Goal: Find specific page/section: Find specific page/section

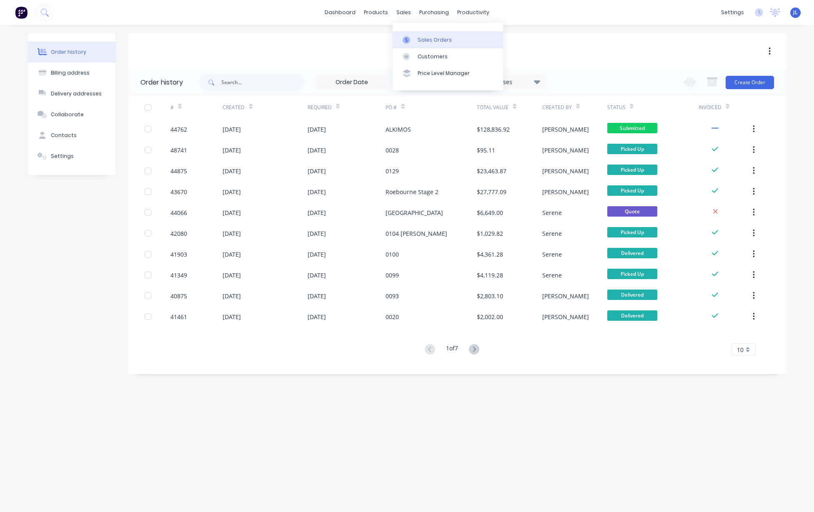
click at [428, 42] on div "Sales Orders" at bounding box center [435, 40] width 34 height 8
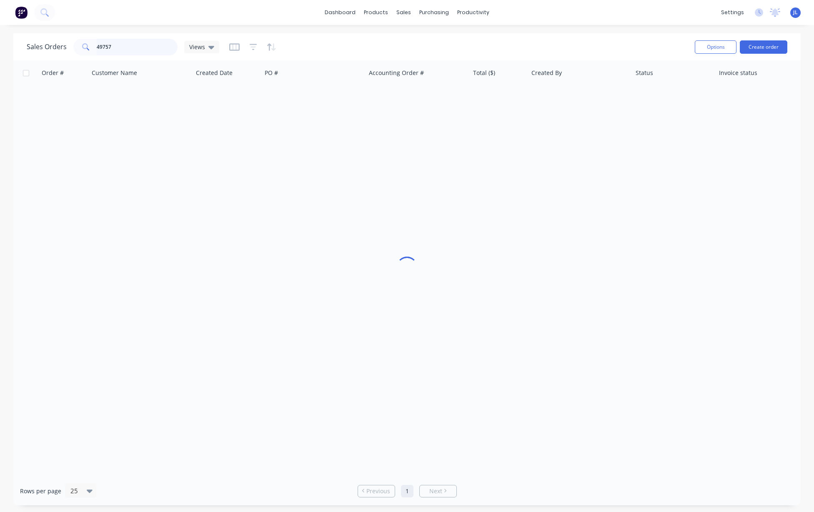
click at [141, 44] on input "49757" at bounding box center [137, 47] width 81 height 17
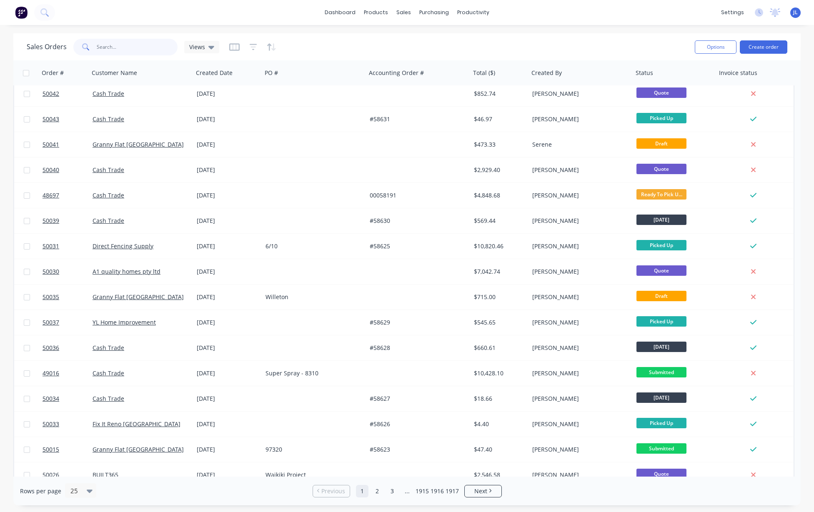
scroll to position [244, 0]
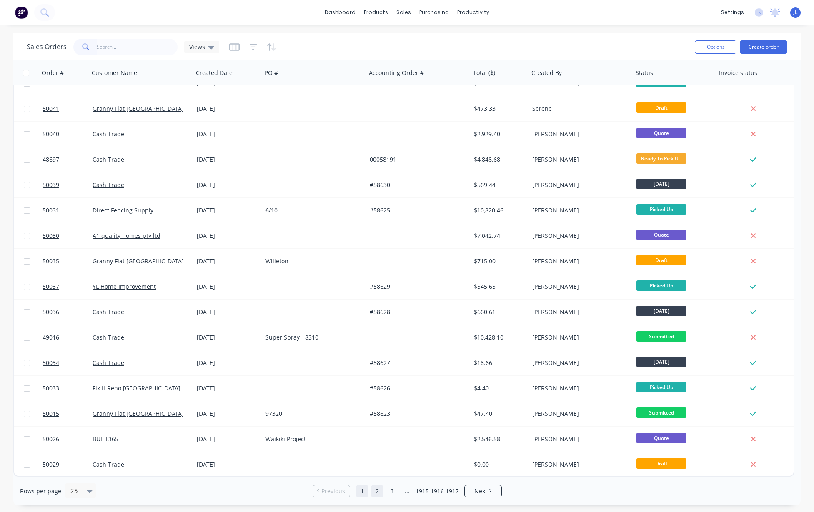
click at [376, 488] on link "2" at bounding box center [377, 491] width 13 height 13
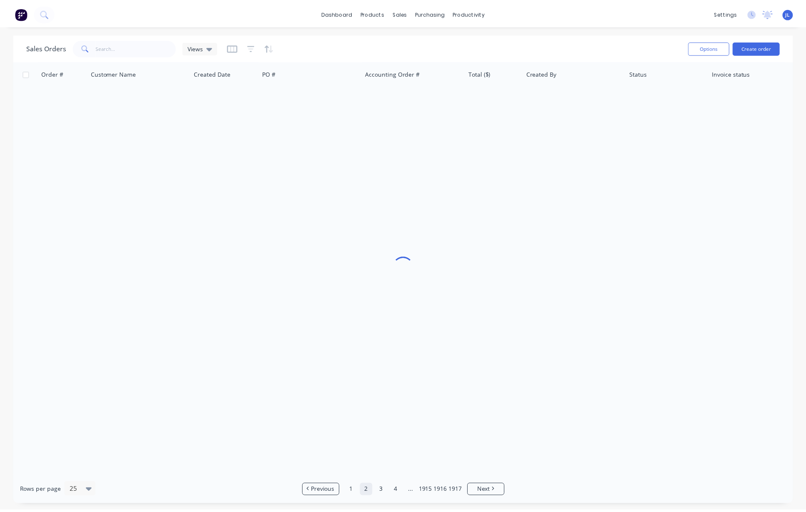
scroll to position [0, 0]
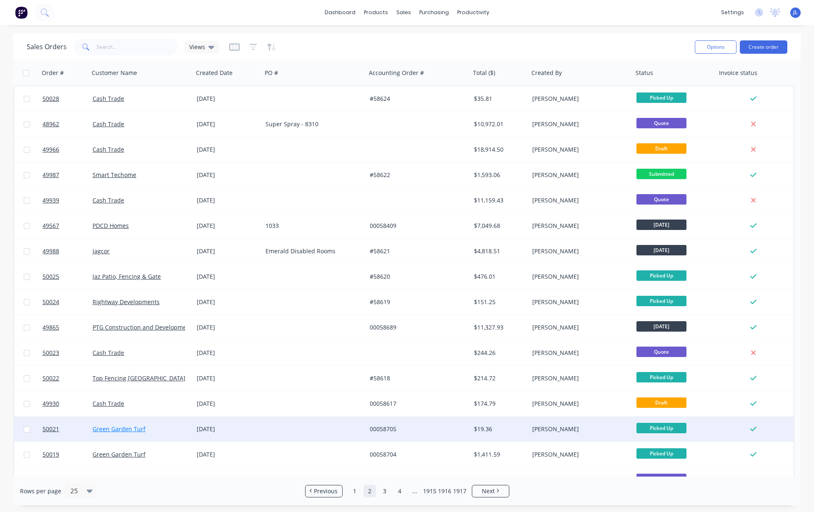
click at [120, 431] on link "Green Garden Turf" at bounding box center [119, 429] width 53 height 8
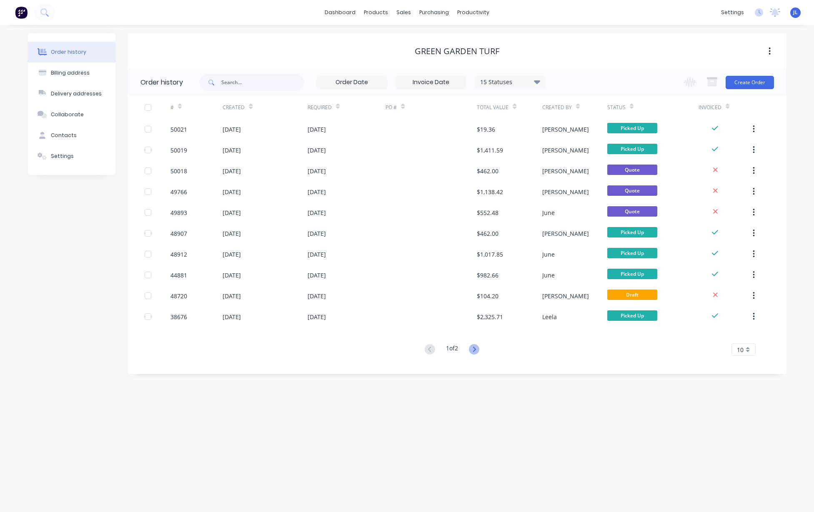
click at [475, 354] on icon at bounding box center [474, 349] width 10 height 10
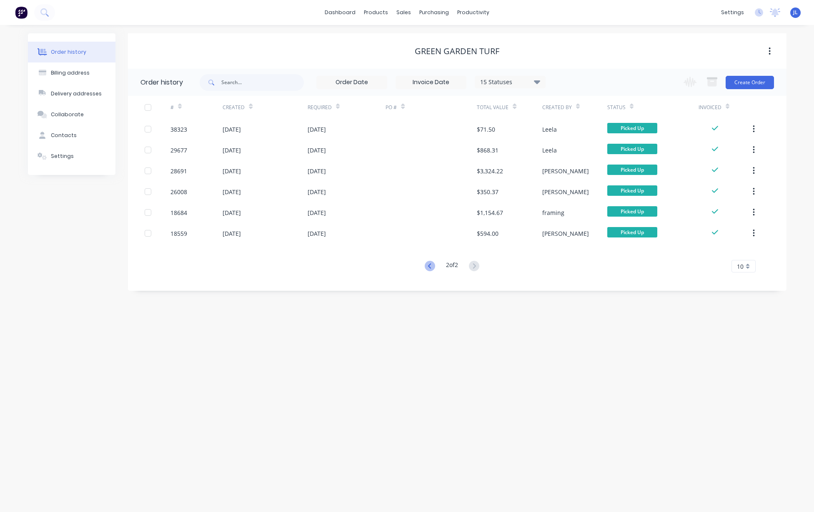
click at [429, 264] on icon at bounding box center [429, 265] width 3 height 5
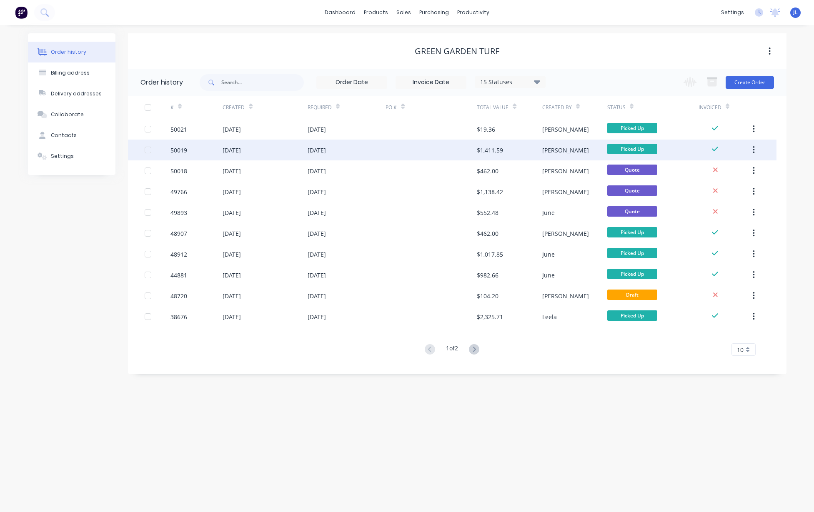
click at [414, 143] on div at bounding box center [431, 150] width 91 height 21
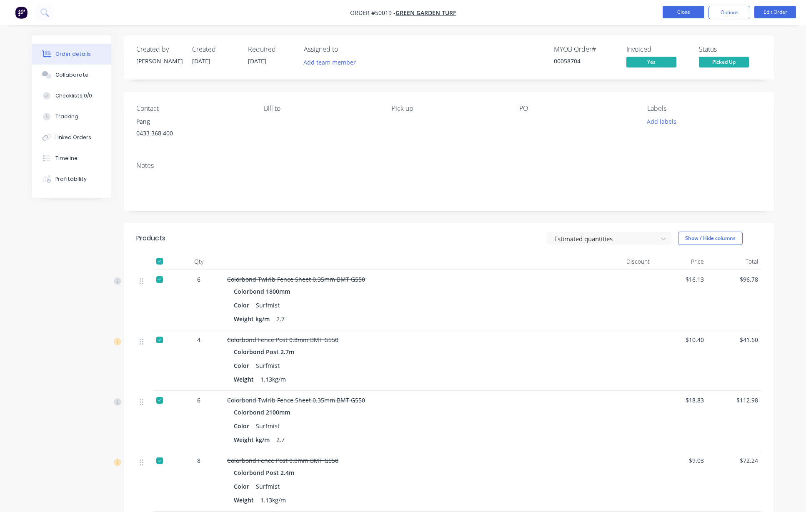
click at [688, 13] on button "Close" at bounding box center [684, 12] width 42 height 13
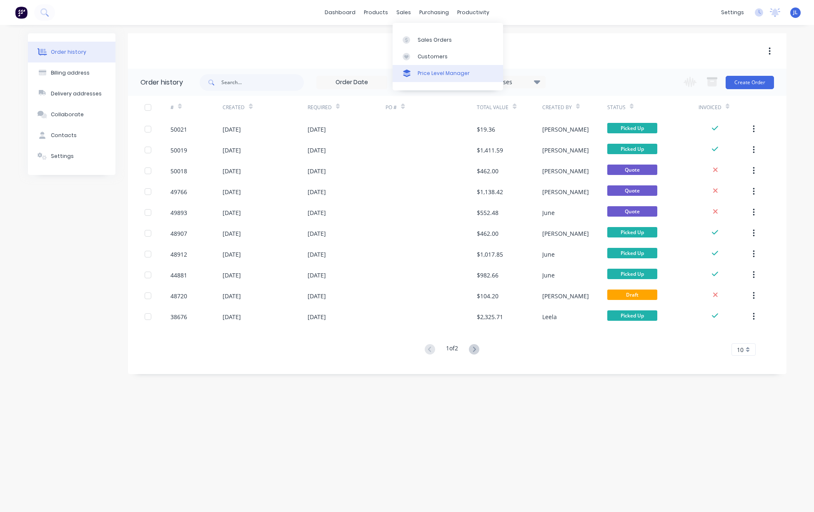
drag, startPoint x: 426, startPoint y: 72, endPoint x: 433, endPoint y: 70, distance: 6.6
click at [427, 72] on div "Price Level Manager" at bounding box center [444, 74] width 52 height 8
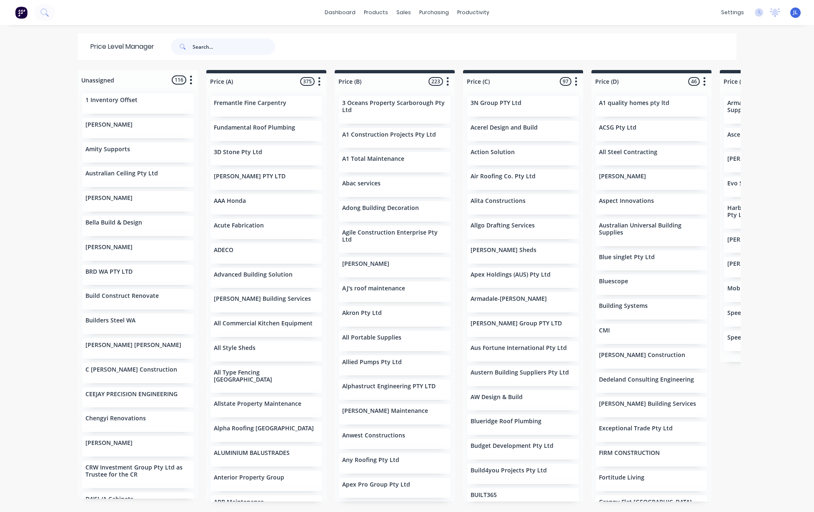
drag, startPoint x: 249, startPoint y: 48, endPoint x: 260, endPoint y: 43, distance: 12.5
click at [249, 48] on input "text" at bounding box center [234, 46] width 83 height 17
click at [420, 37] on div "Sales Orders" at bounding box center [430, 40] width 34 height 8
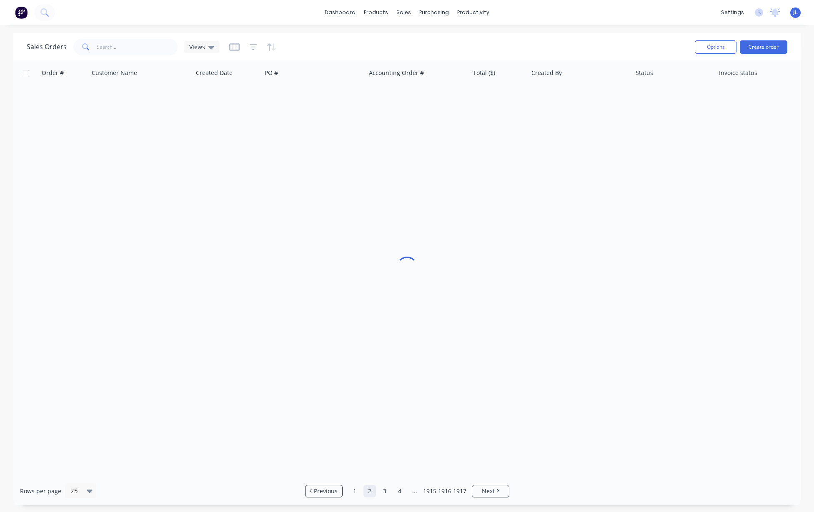
click at [253, 28] on div "dashboard products sales purchasing productivity dashboard products Product Cat…" at bounding box center [407, 256] width 814 height 512
click at [155, 47] on input "text" at bounding box center [137, 47] width 81 height 17
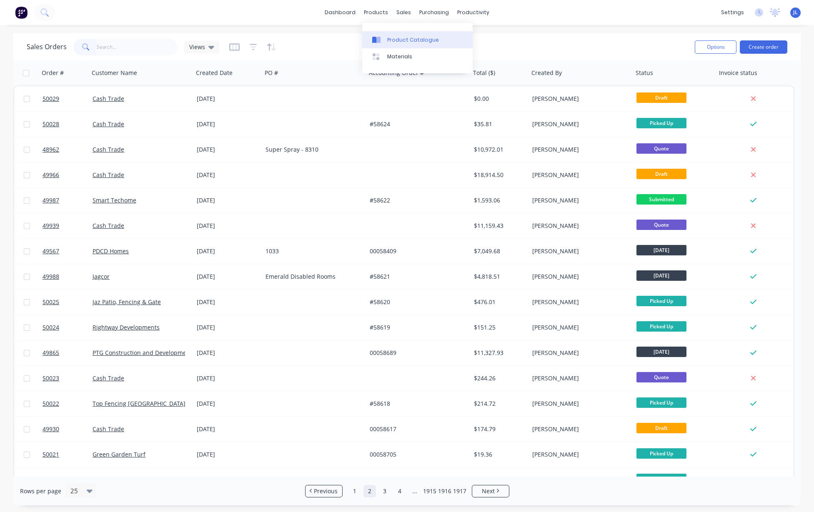
click at [397, 40] on div "Product Catalogue" at bounding box center [413, 40] width 52 height 8
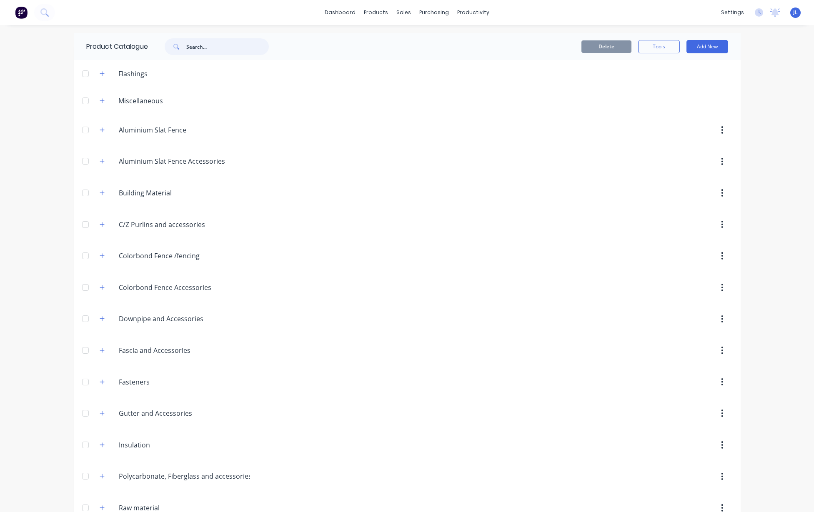
click at [243, 53] on input "text" at bounding box center [227, 46] width 83 height 17
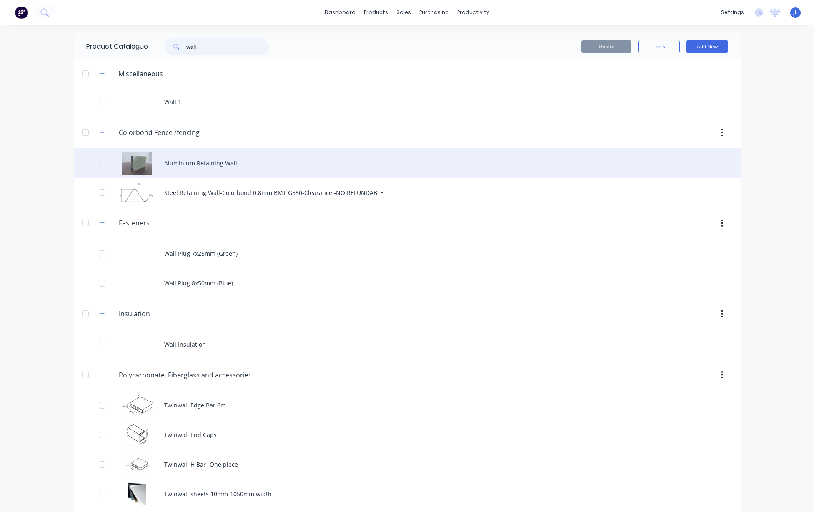
type input "wall"
click at [200, 155] on div "Aluminium Retaining Wall" at bounding box center [407, 163] width 667 height 30
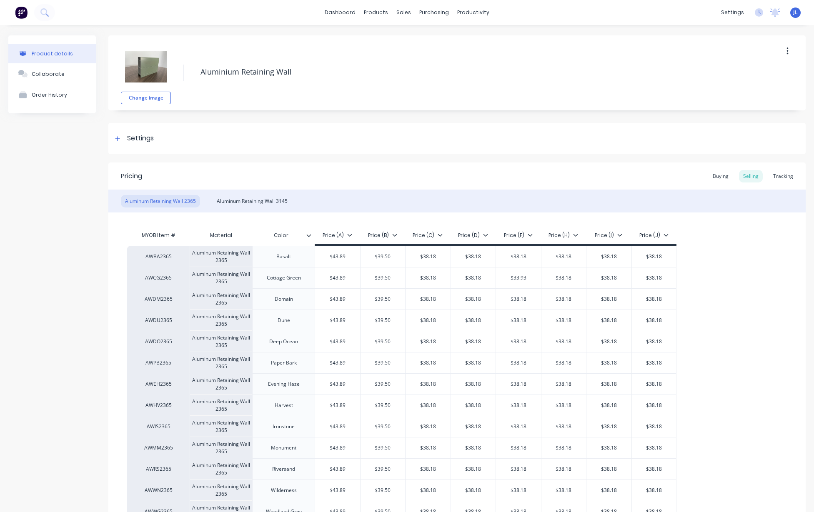
type textarea "x"
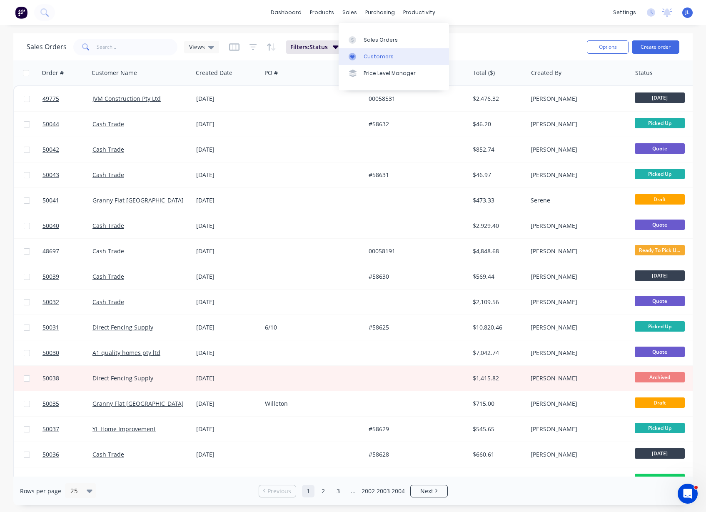
click at [378, 56] on div "Customers" at bounding box center [379, 57] width 30 height 8
